Goal: Information Seeking & Learning: Learn about a topic

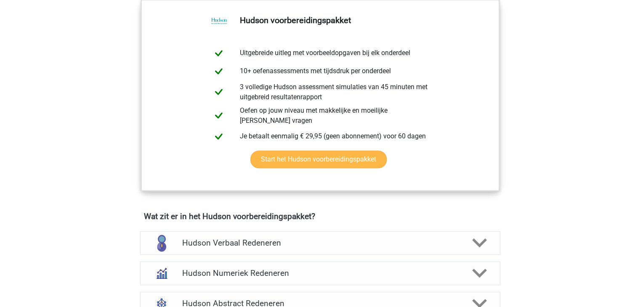
scroll to position [421, 0]
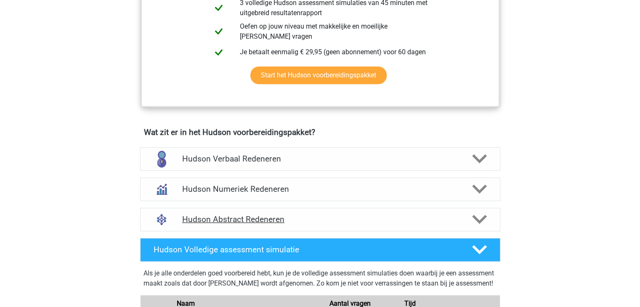
click at [266, 221] on h4 "Hudson Abstract Redeneren" at bounding box center [320, 220] width 276 height 10
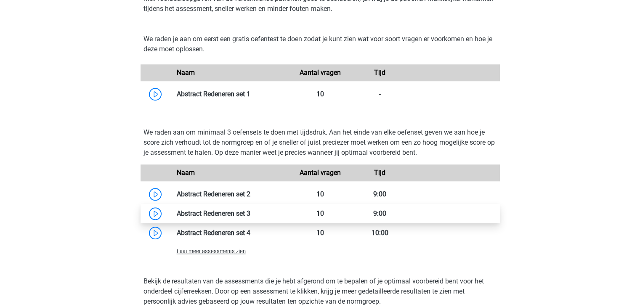
scroll to position [715, 0]
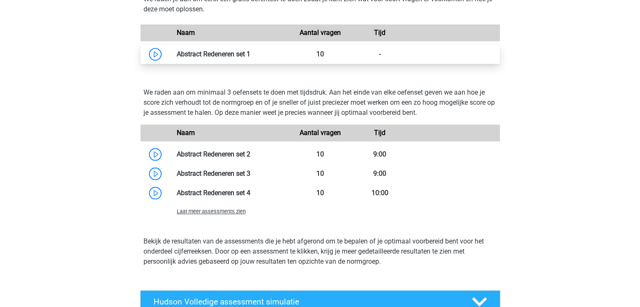
click at [250, 56] on link at bounding box center [250, 54] width 0 height 8
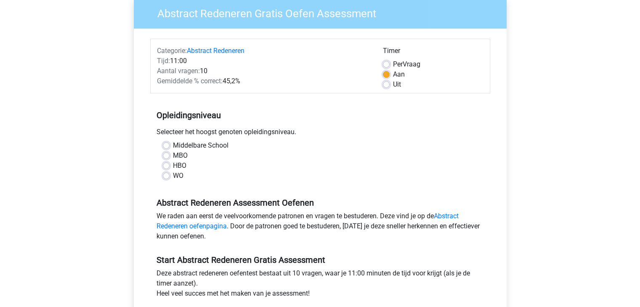
scroll to position [126, 0]
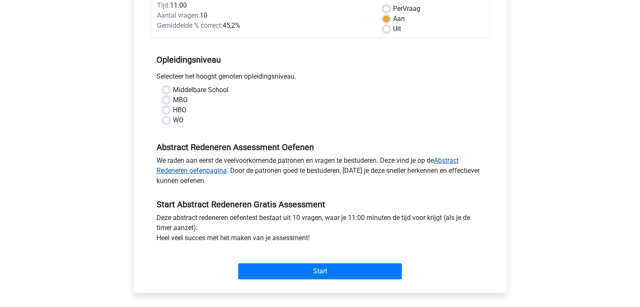
click at [189, 172] on link "Abstract Redeneren oefenpagina" at bounding box center [308, 166] width 302 height 18
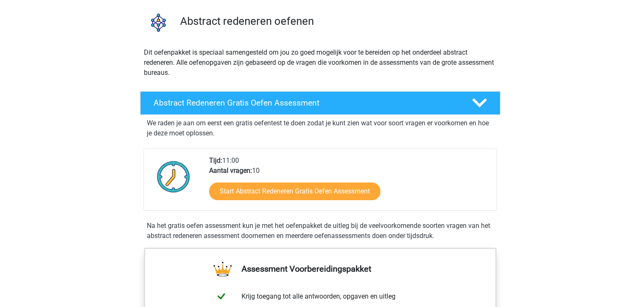
scroll to position [84, 0]
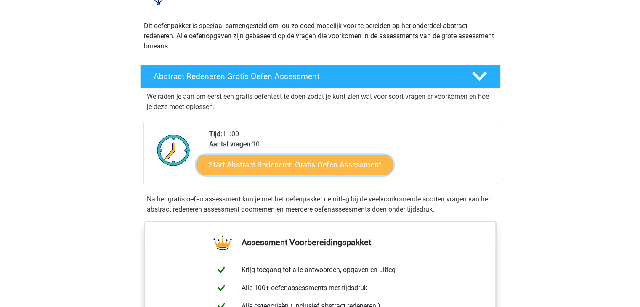
click at [238, 168] on link "Start Abstract Redeneren Gratis Oefen Assessment" at bounding box center [294, 164] width 197 height 20
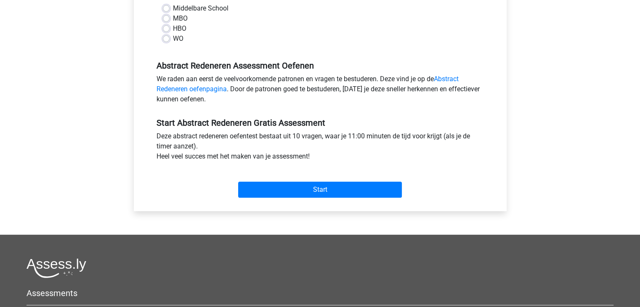
scroll to position [210, 0]
